Goal: Task Accomplishment & Management: Use online tool/utility

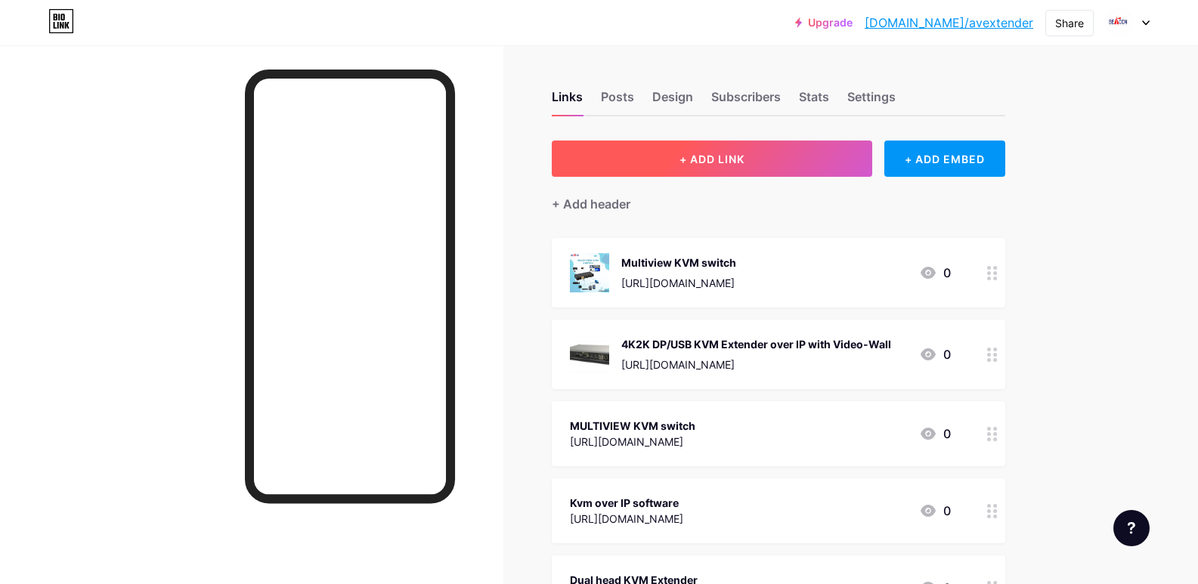
click at [789, 163] on button "+ ADD LINK" at bounding box center [712, 159] width 321 height 36
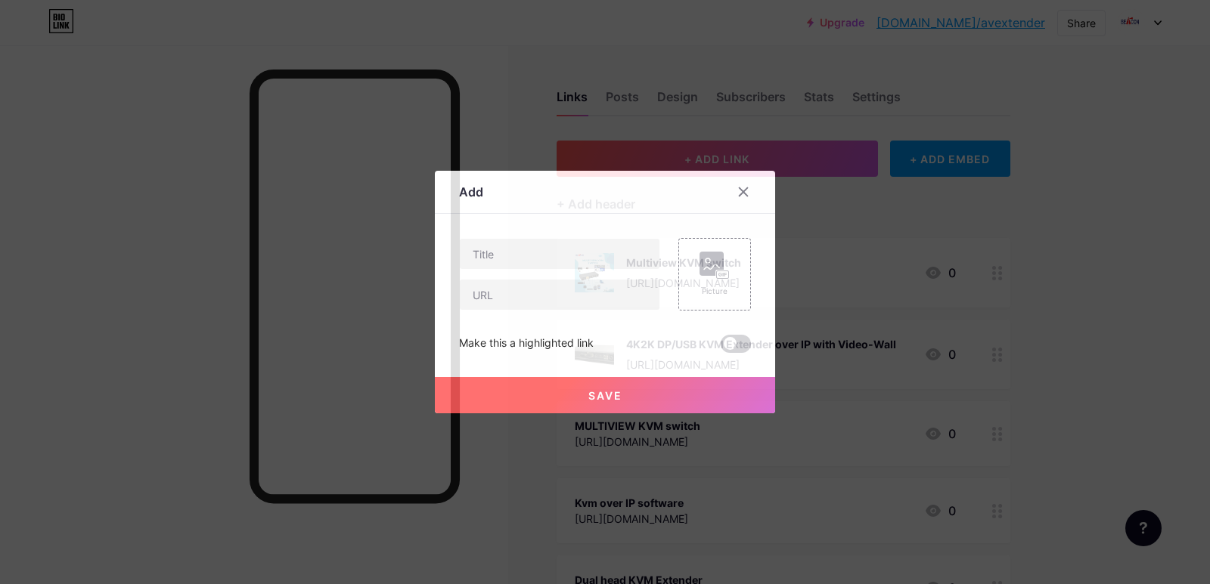
click at [516, 310] on div at bounding box center [559, 295] width 201 height 32
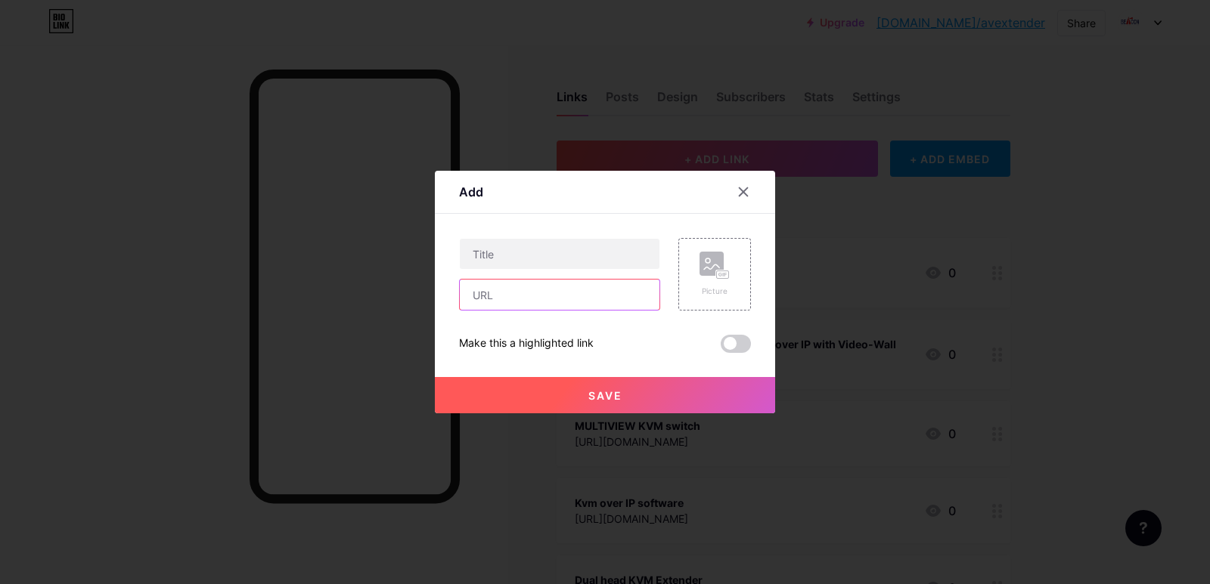
click at [516, 300] on input "text" at bounding box center [560, 295] width 200 height 30
paste input "[URL][DOMAIN_NAME]"
type input "[URL][DOMAIN_NAME]"
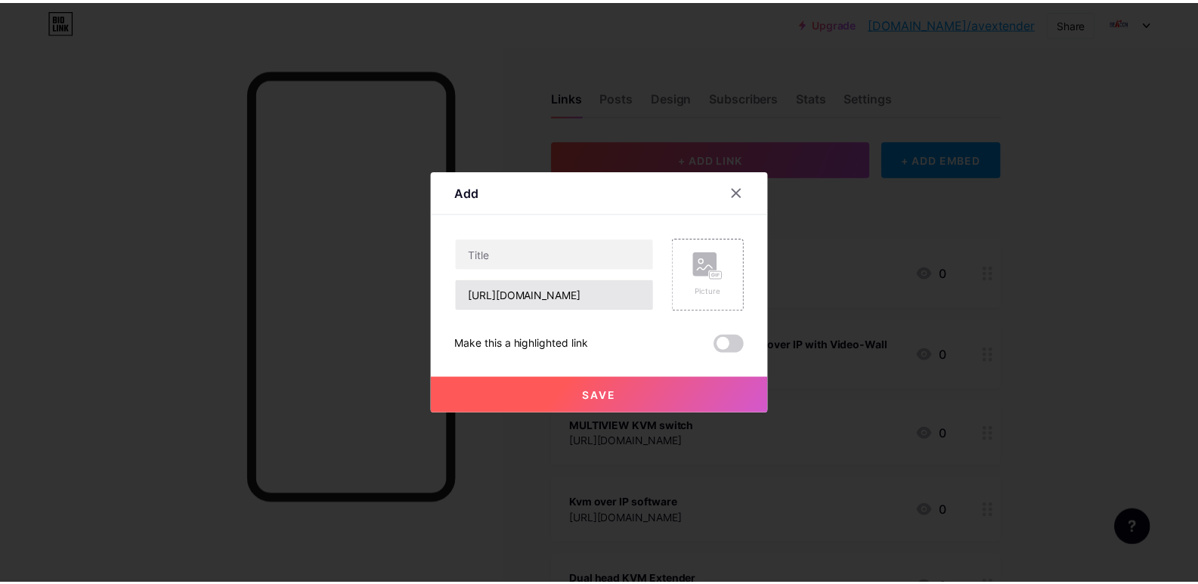
scroll to position [0, 0]
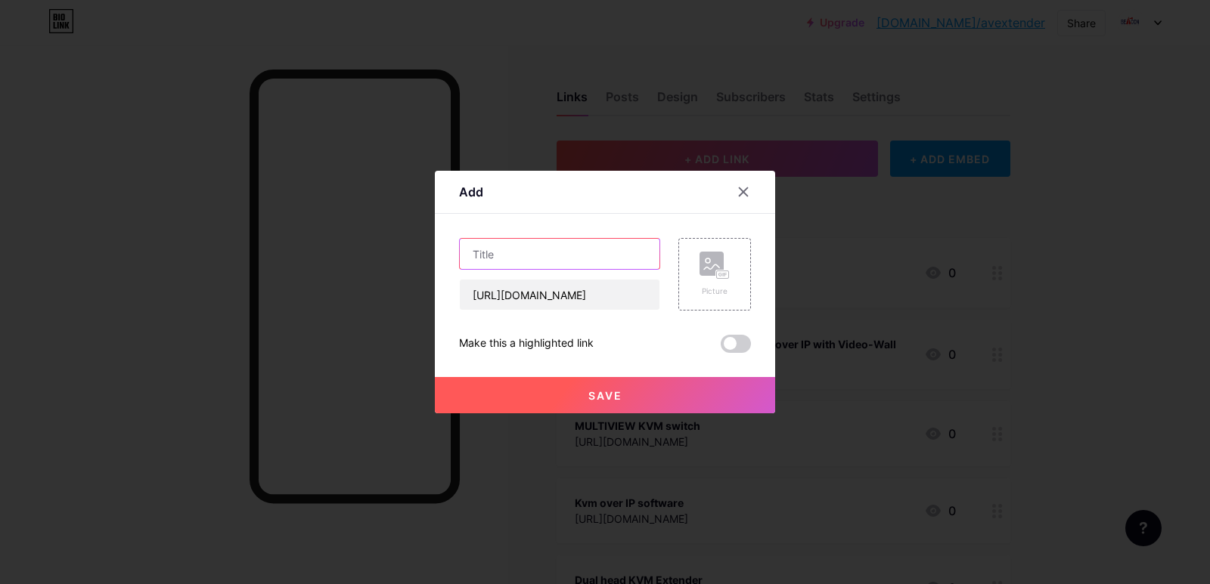
click at [522, 254] on input "text" at bounding box center [560, 254] width 200 height 30
paste input "KVM Extender over IP"
type input "KVM Extender over IP"
click at [604, 394] on span "Save" at bounding box center [605, 395] width 34 height 13
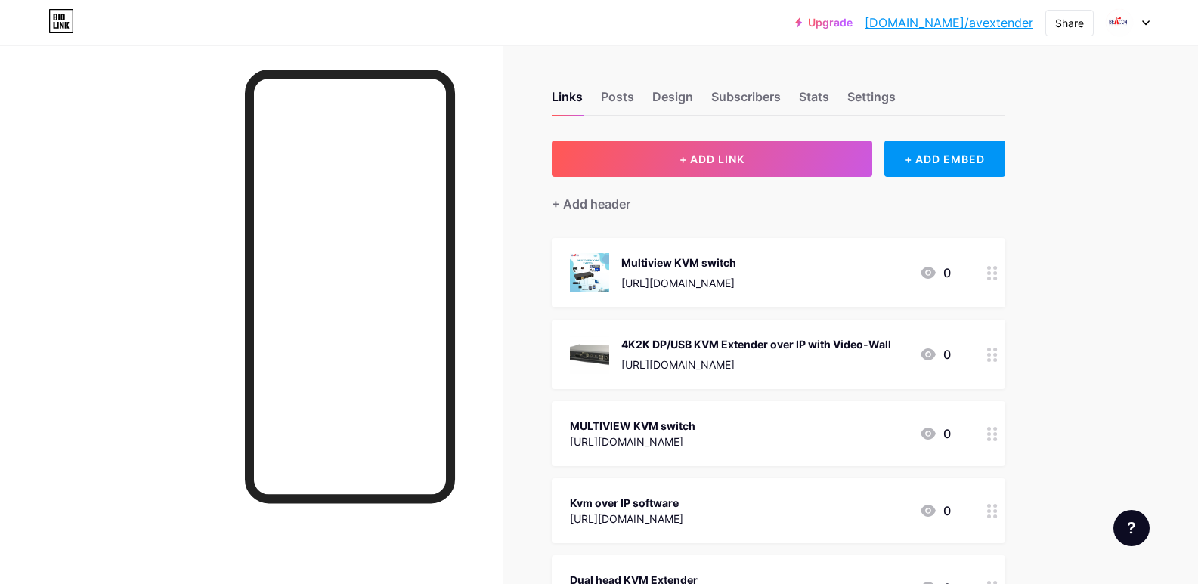
click at [968, 22] on link "[DOMAIN_NAME]/avextender" at bounding box center [949, 23] width 169 height 18
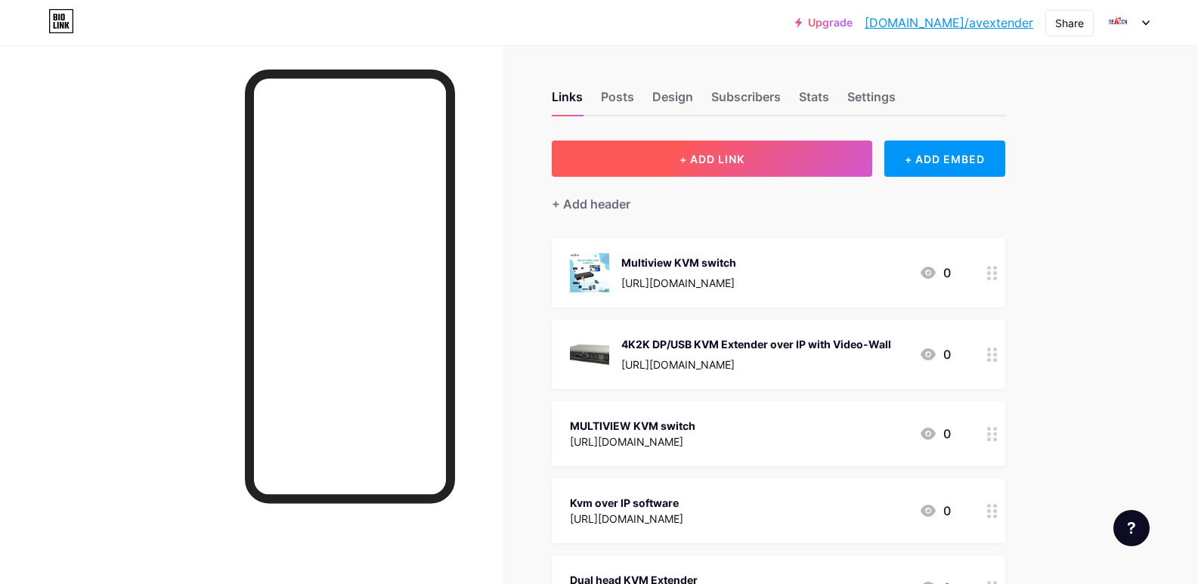
click at [770, 156] on button "+ ADD LINK" at bounding box center [712, 159] width 321 height 36
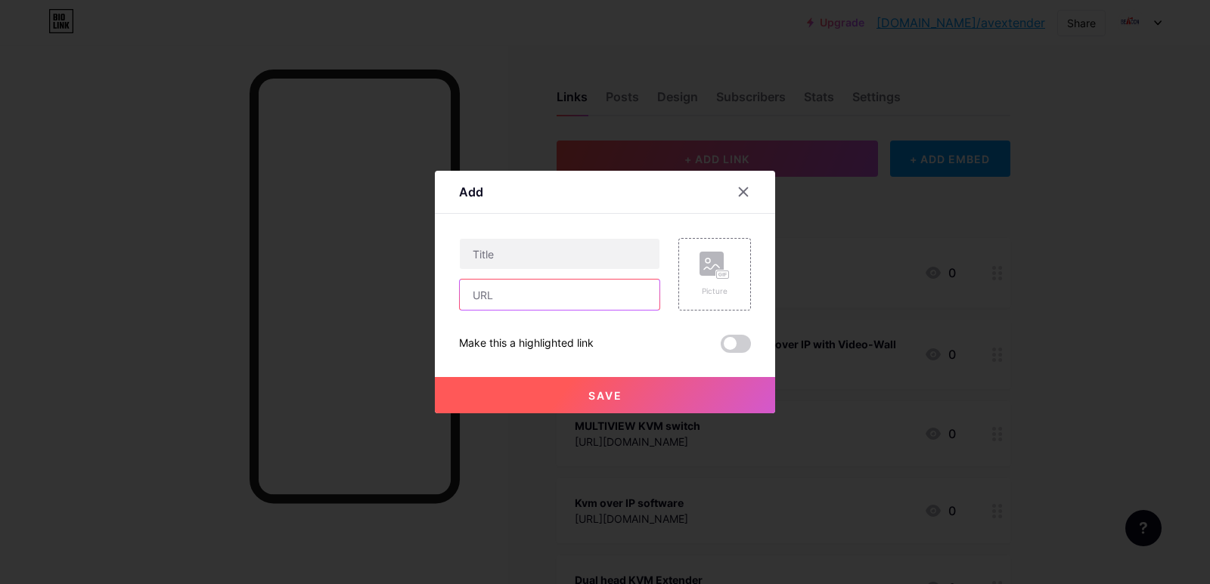
click at [494, 305] on input "text" at bounding box center [560, 295] width 200 height 30
paste input "[URL][DOMAIN_NAME]"
type input "[URL][DOMAIN_NAME]"
click at [476, 254] on input "text" at bounding box center [560, 254] width 200 height 30
paste input "Multiview KVM switch"
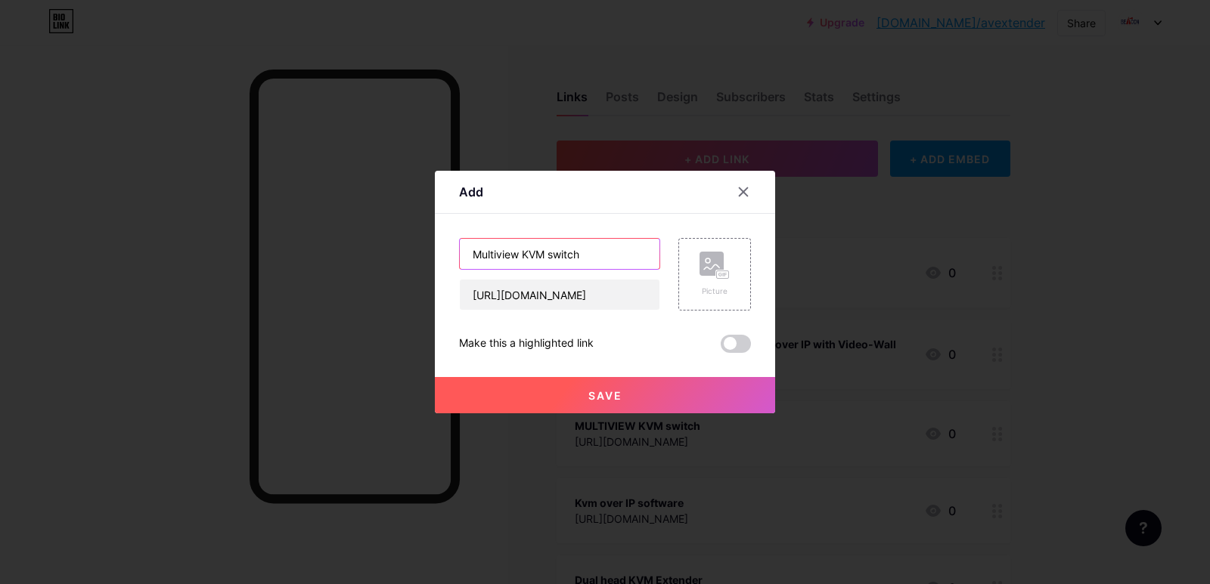
type input "Multiview KVM switch"
click at [601, 391] on span "Save" at bounding box center [605, 395] width 34 height 13
